Goal: Information Seeking & Learning: Learn about a topic

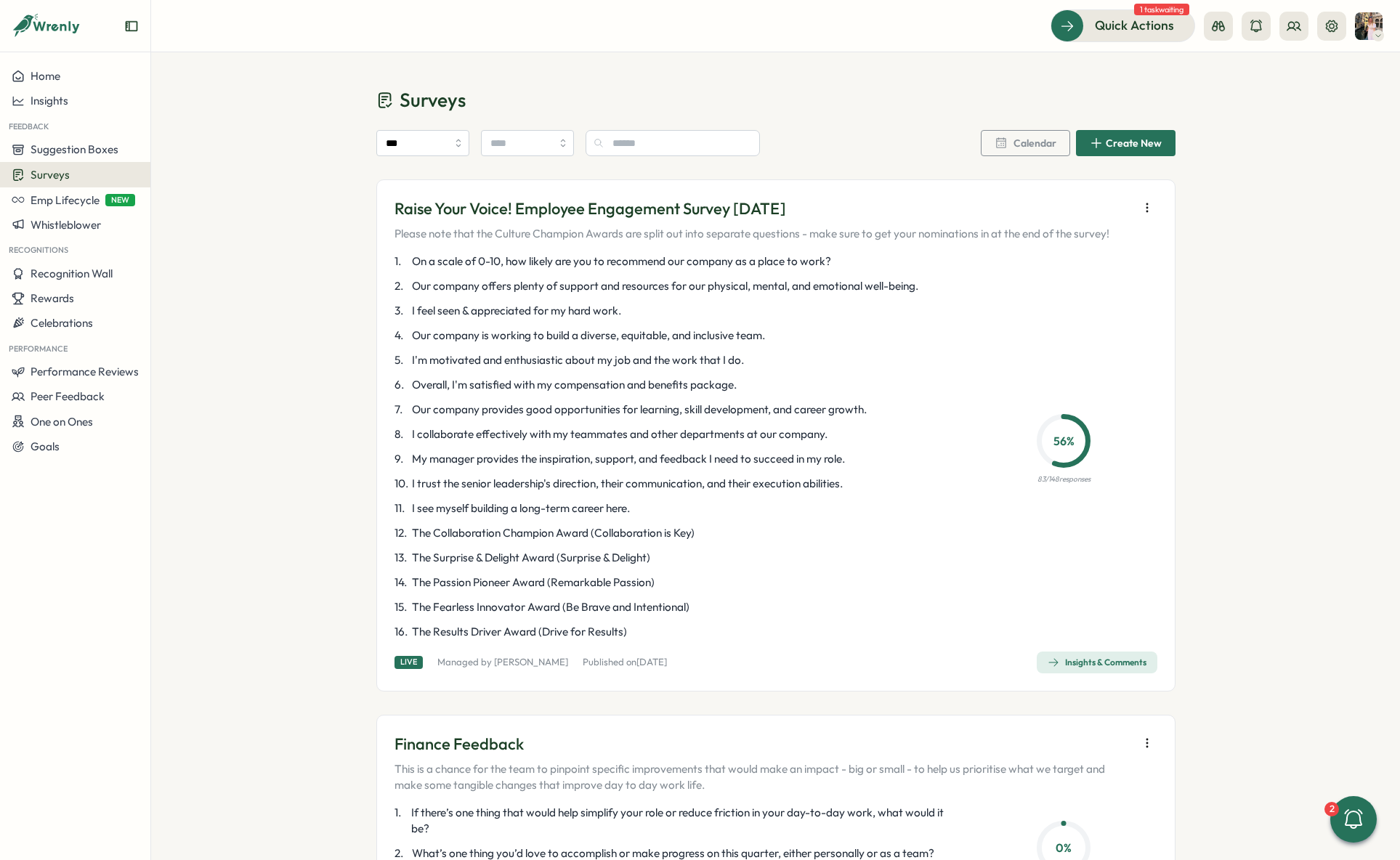
click at [1081, 664] on div "Insights & Comments" at bounding box center [1097, 663] width 99 height 12
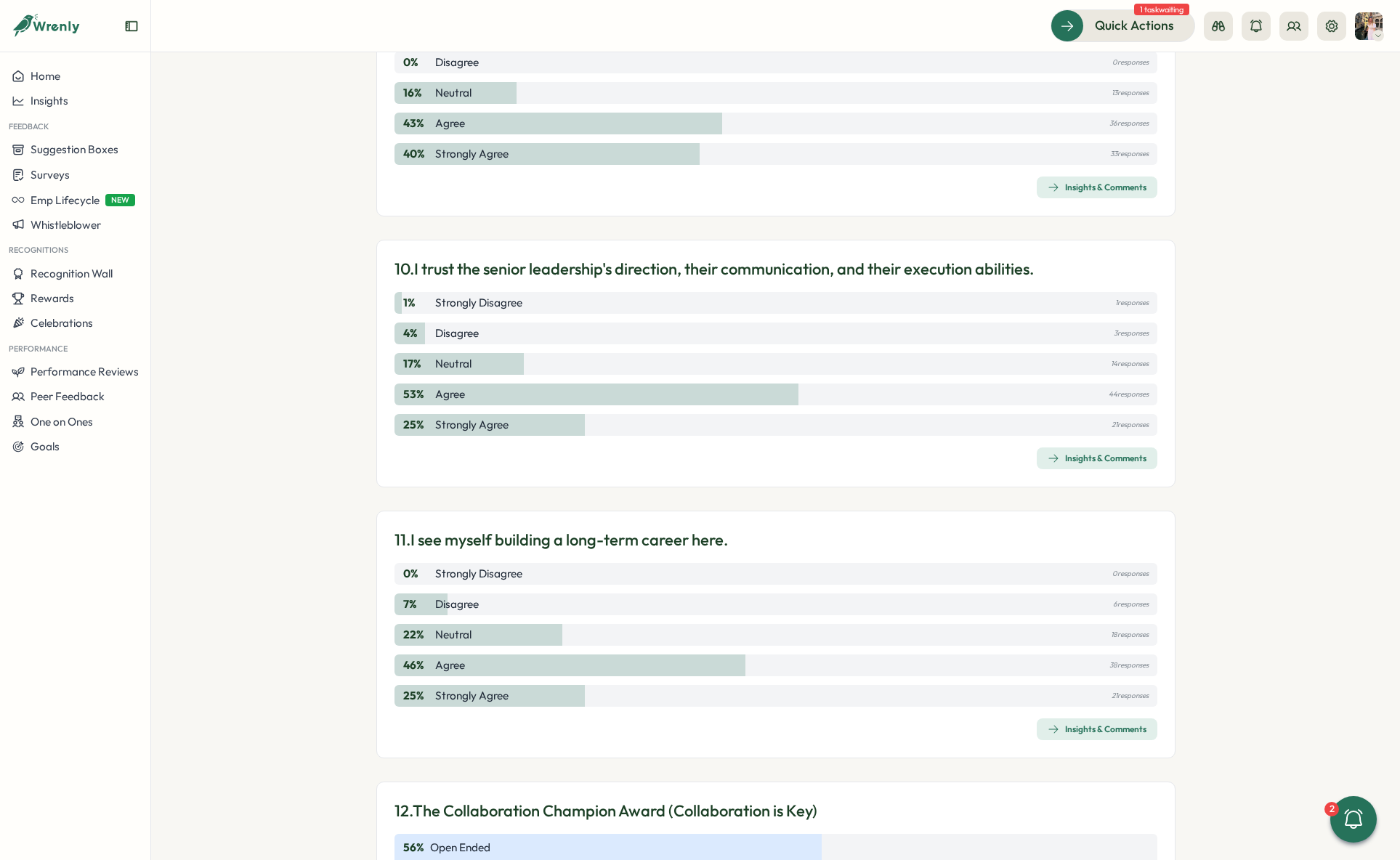
scroll to position [2429, 0]
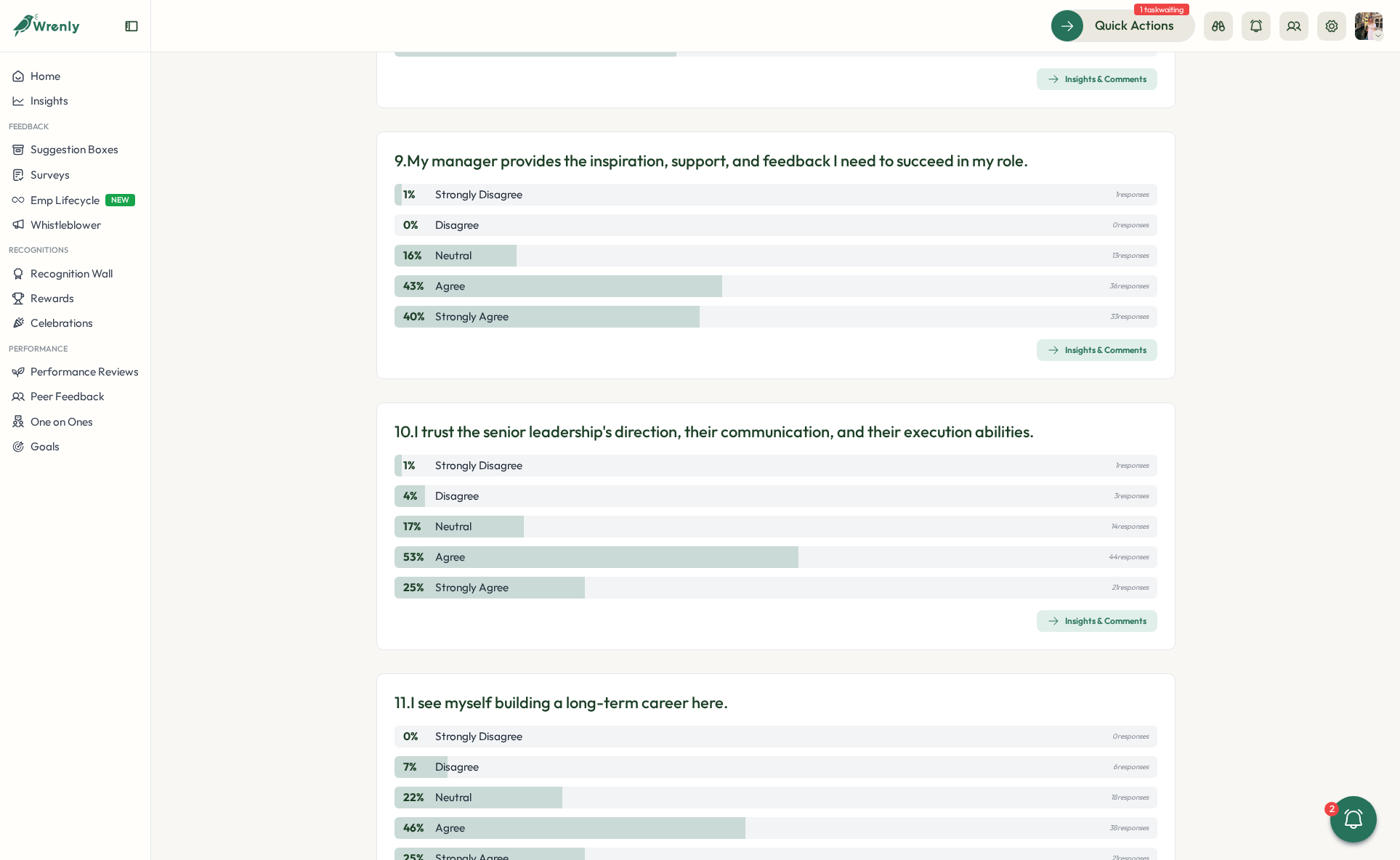
click at [1069, 624] on div "Insights & Comments" at bounding box center [1097, 621] width 99 height 12
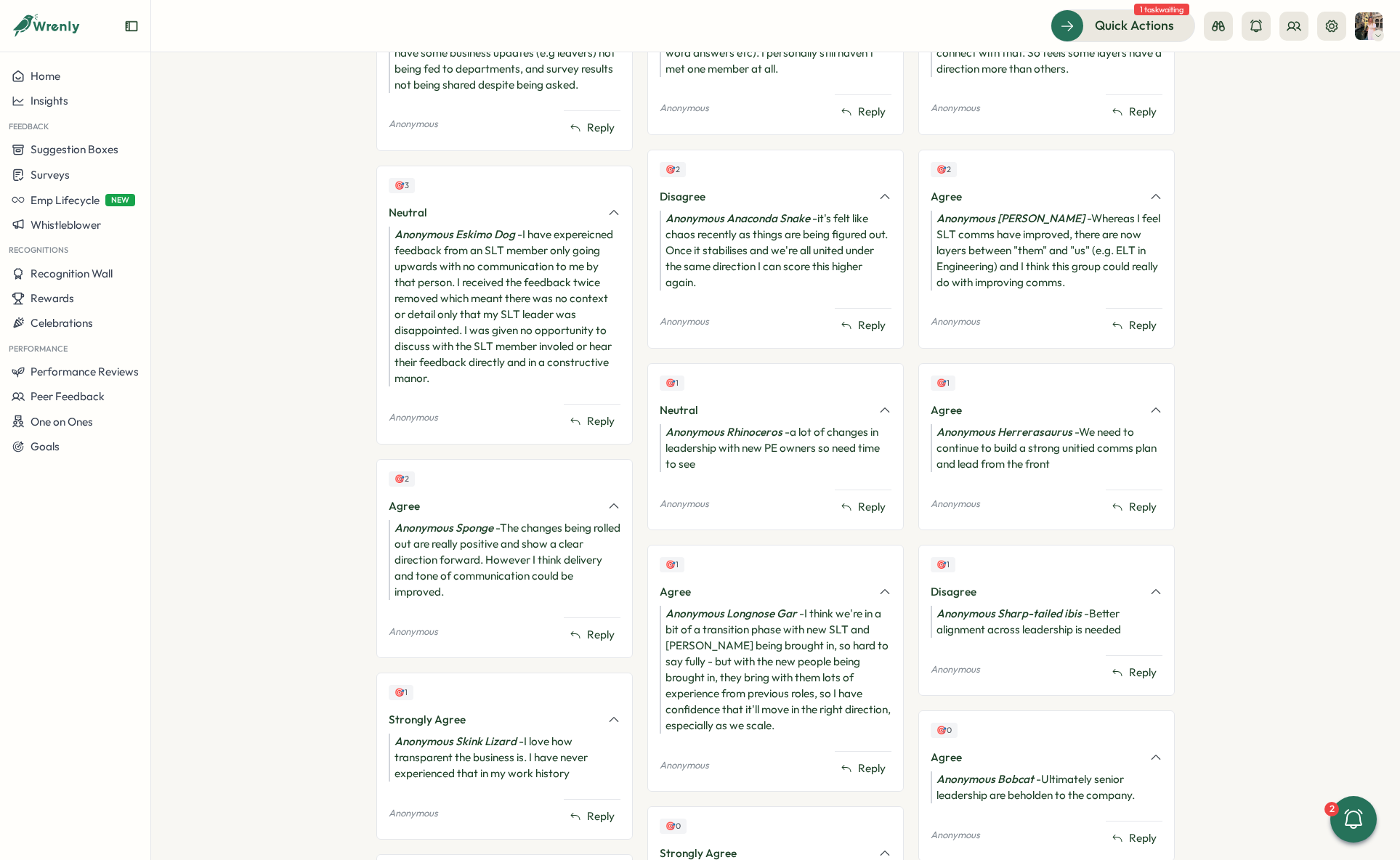
scroll to position [233, 0]
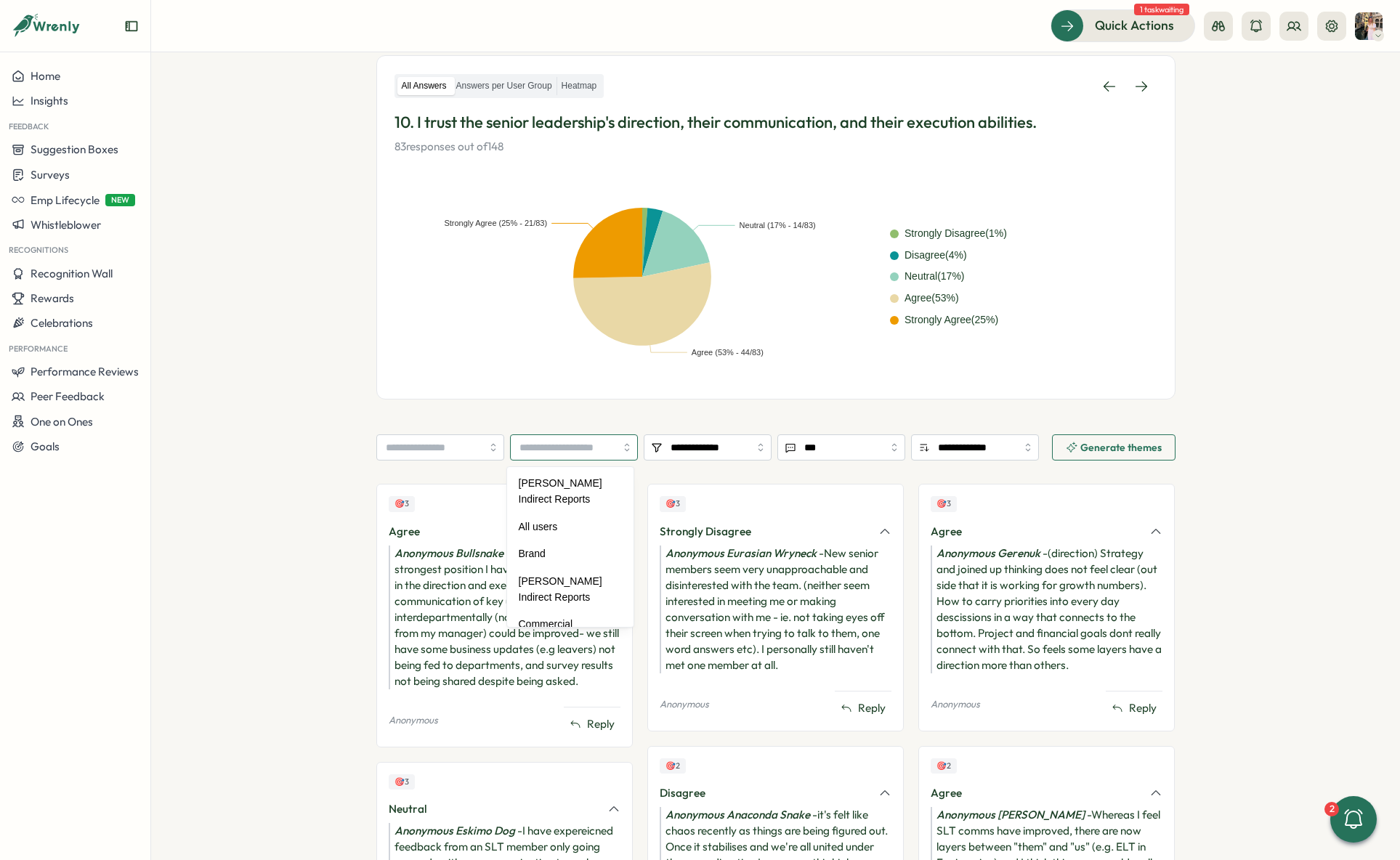
click at [578, 457] on input "search" at bounding box center [574, 448] width 128 height 26
type input "*******"
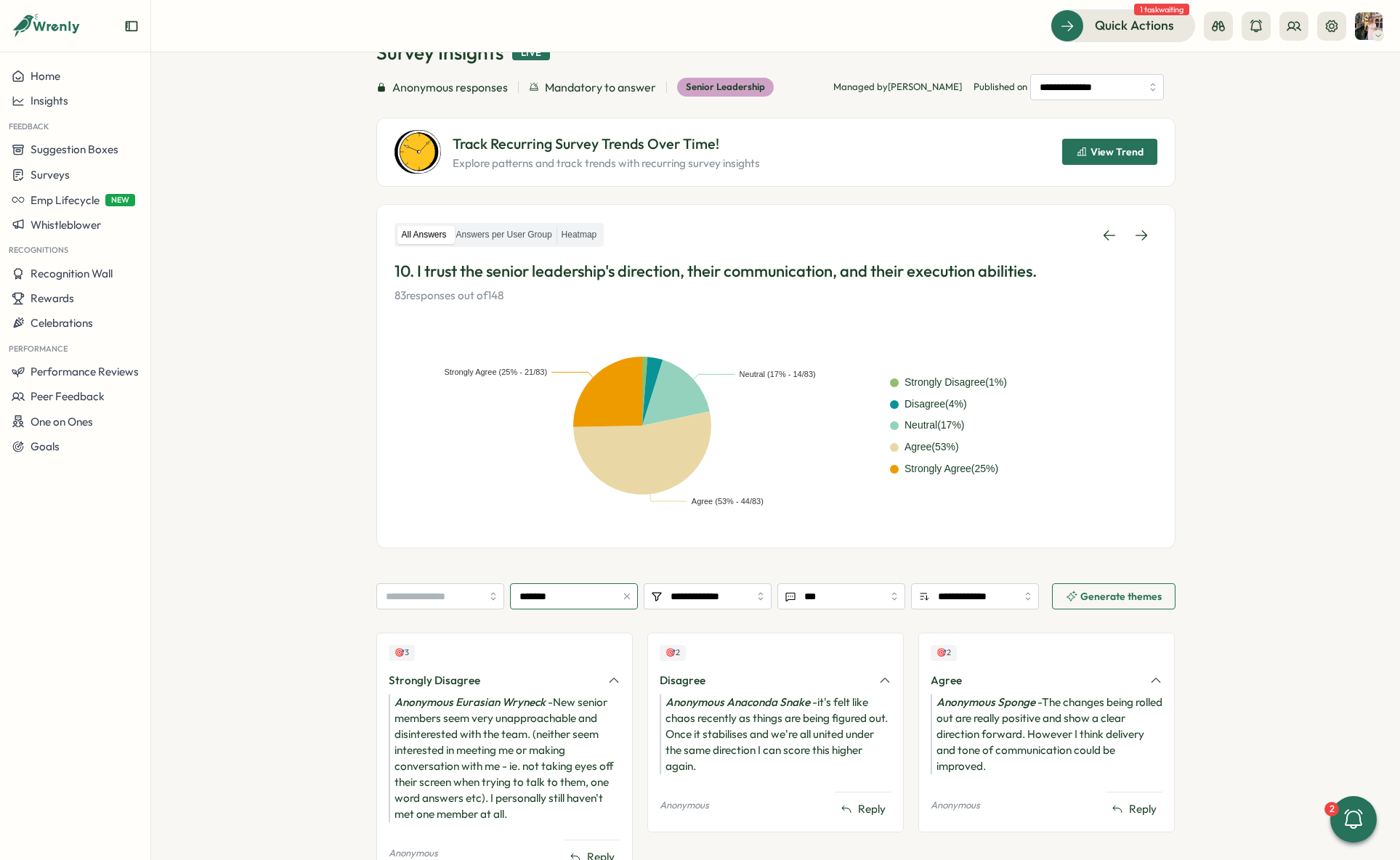
scroll to position [0, 0]
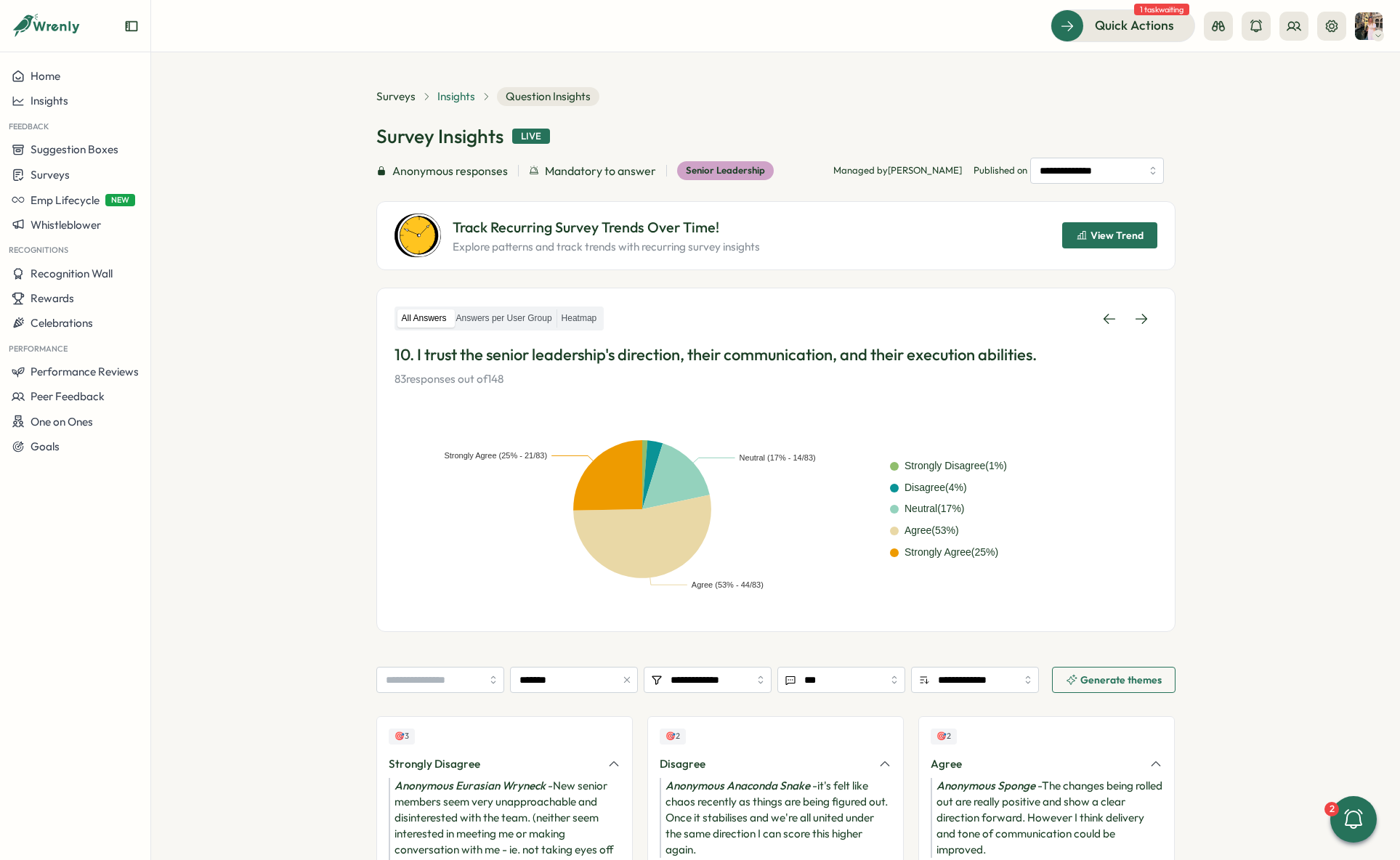
click at [456, 102] on span "Insights" at bounding box center [456, 96] width 38 height 16
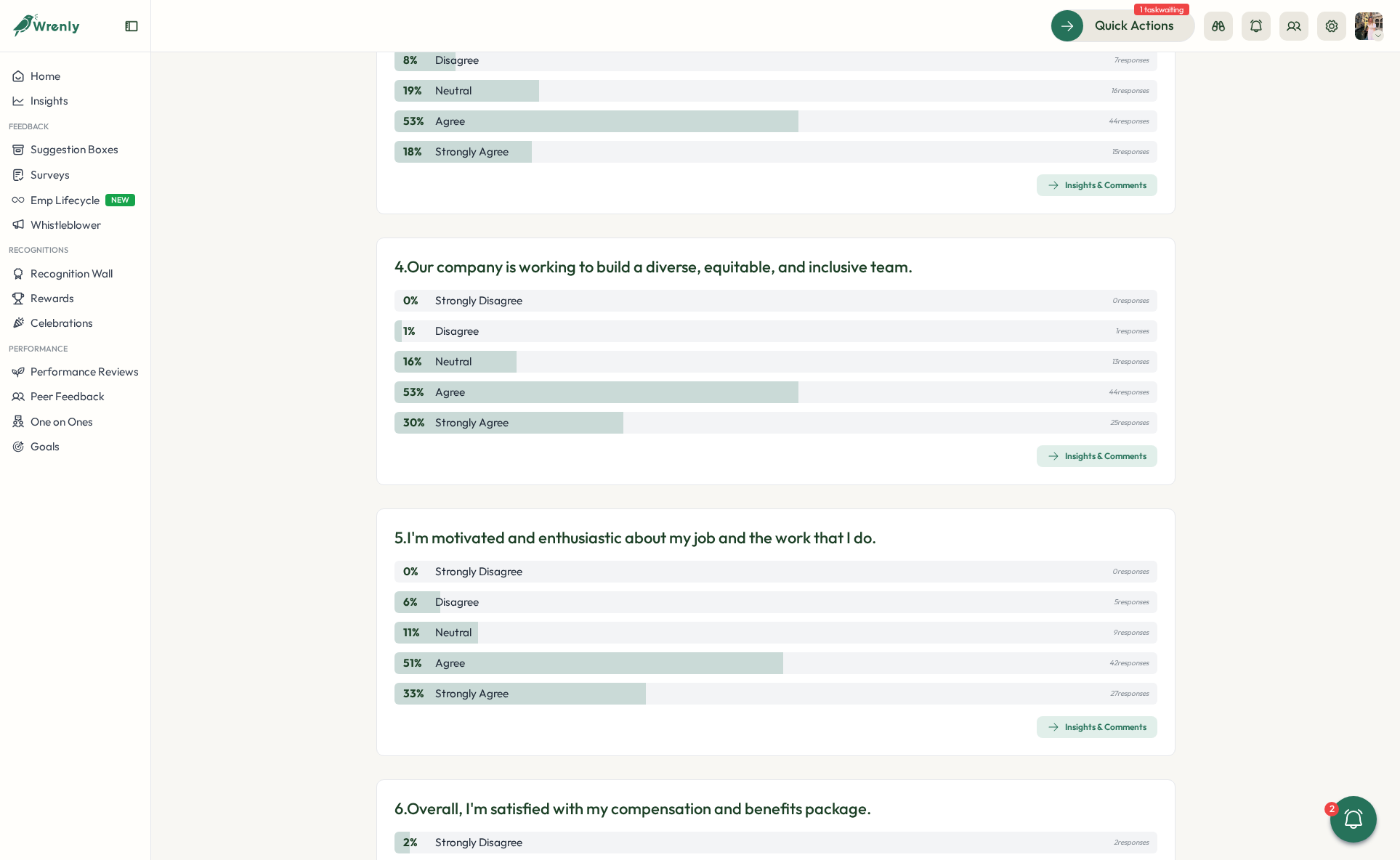
scroll to position [1336, 0]
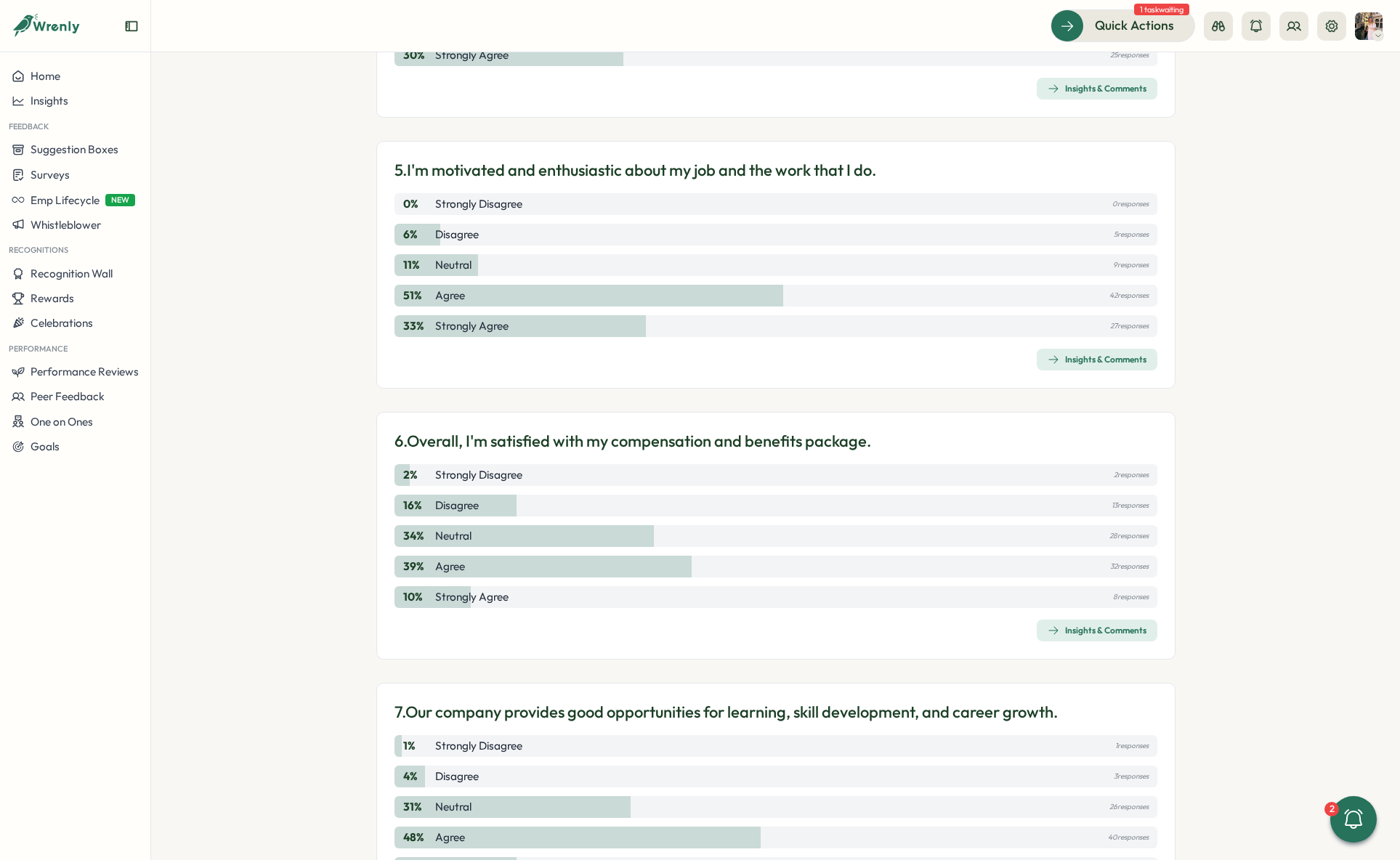
click at [1061, 360] on div "Insights & Comments" at bounding box center [1097, 360] width 99 height 12
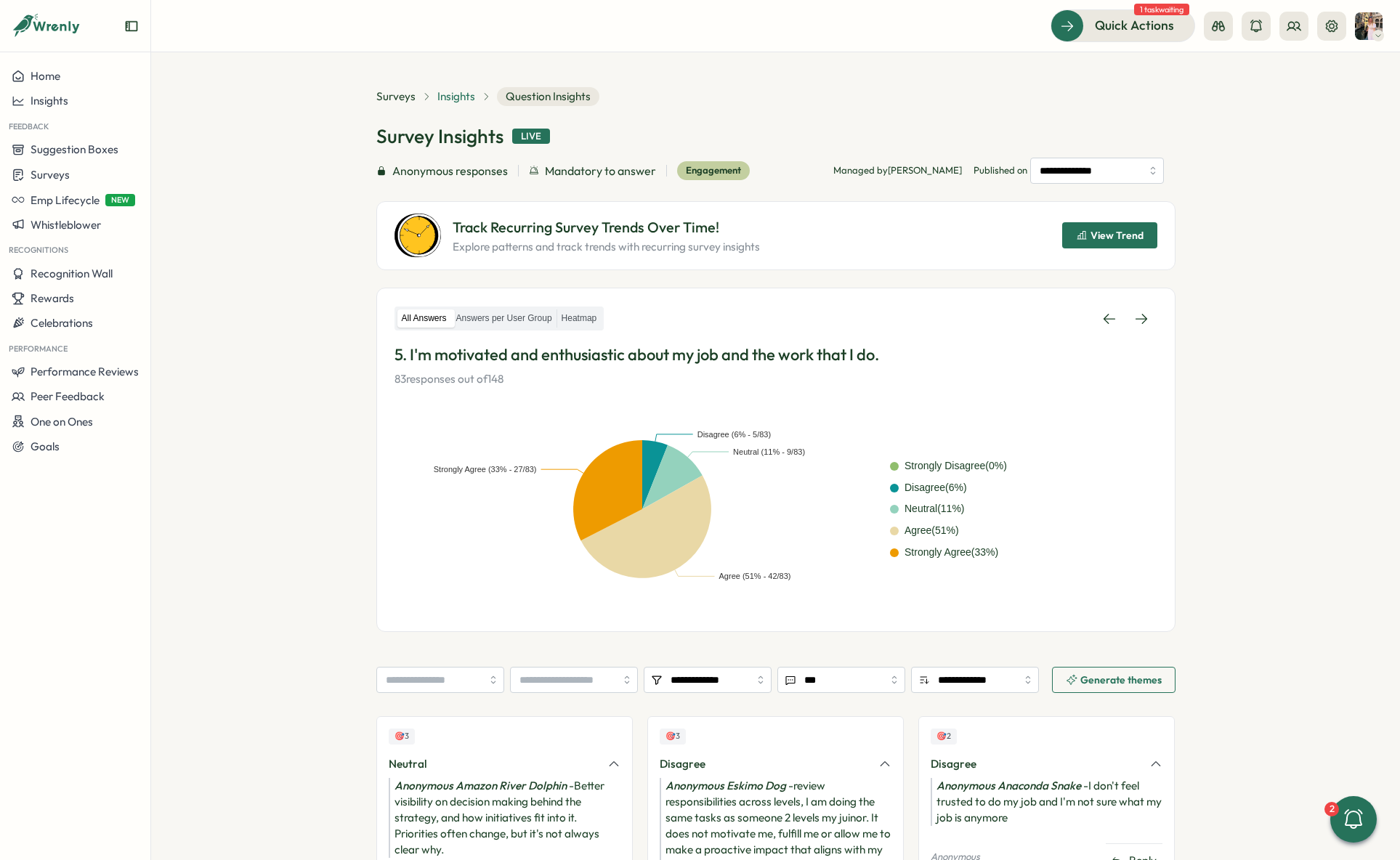
click at [454, 103] on span "Insights" at bounding box center [456, 96] width 38 height 16
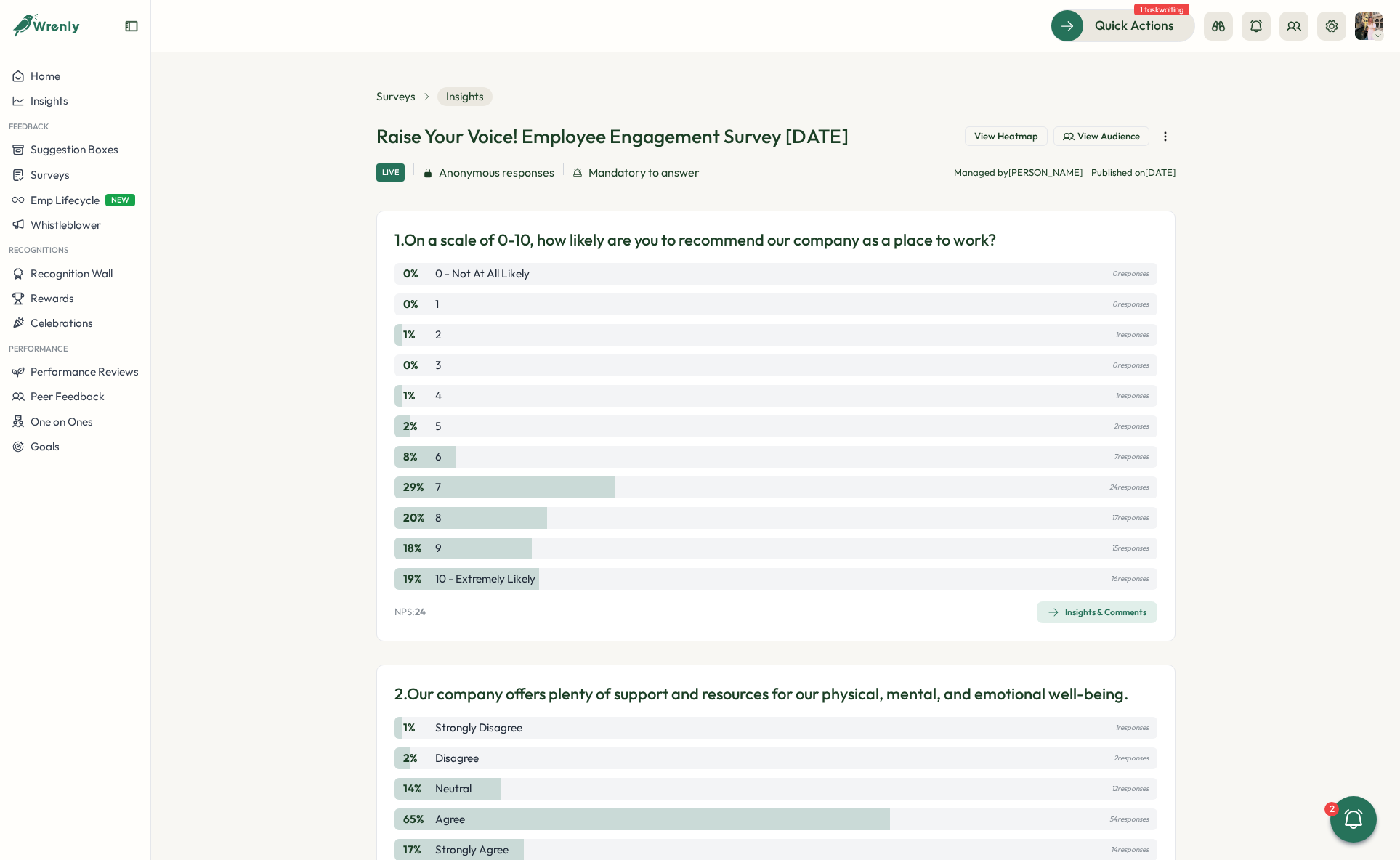
click at [1075, 615] on div "Insights & Comments" at bounding box center [1097, 613] width 99 height 12
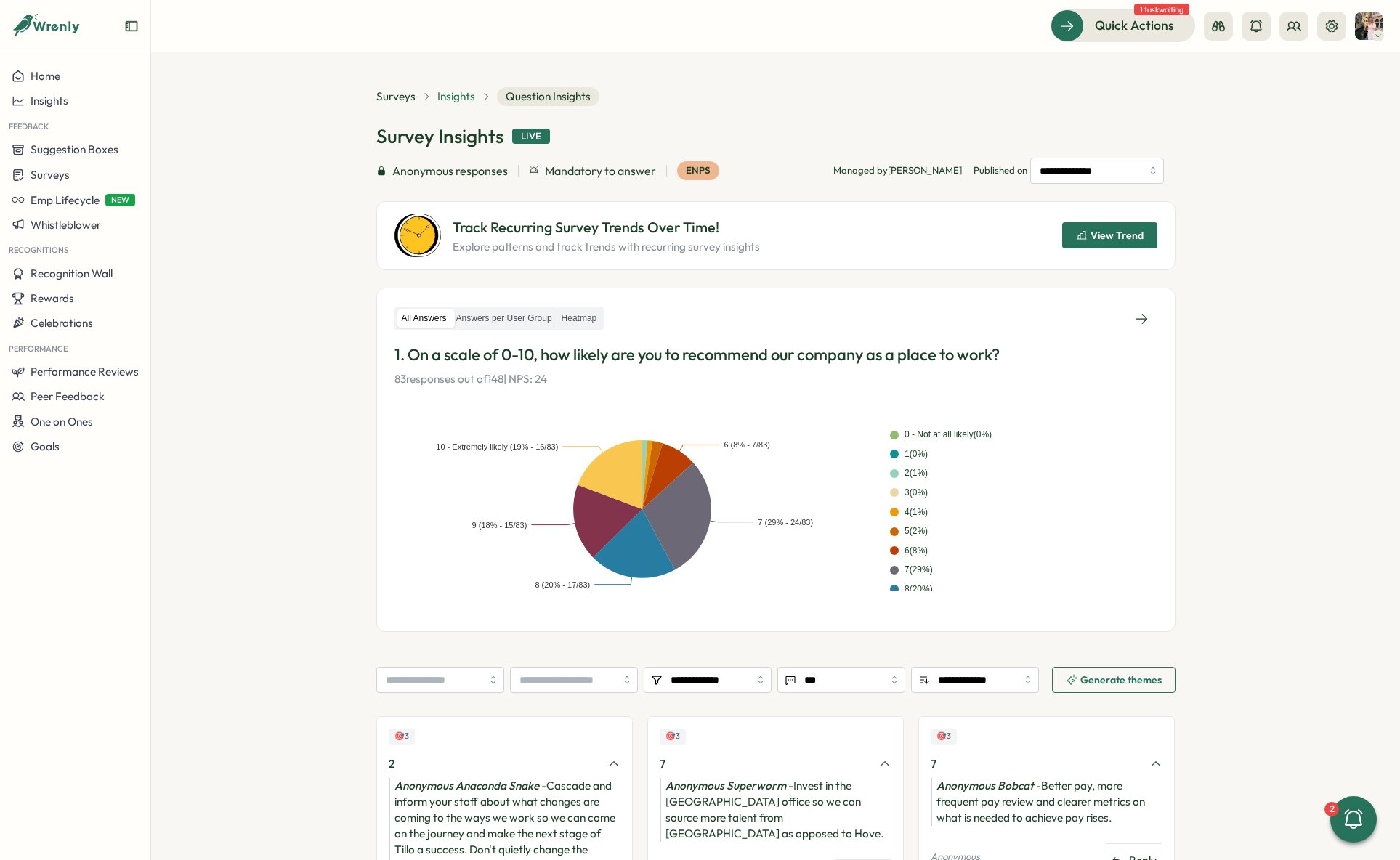
click at [459, 98] on span "Insights" at bounding box center [456, 96] width 38 height 16
